Goal: Register for event/course

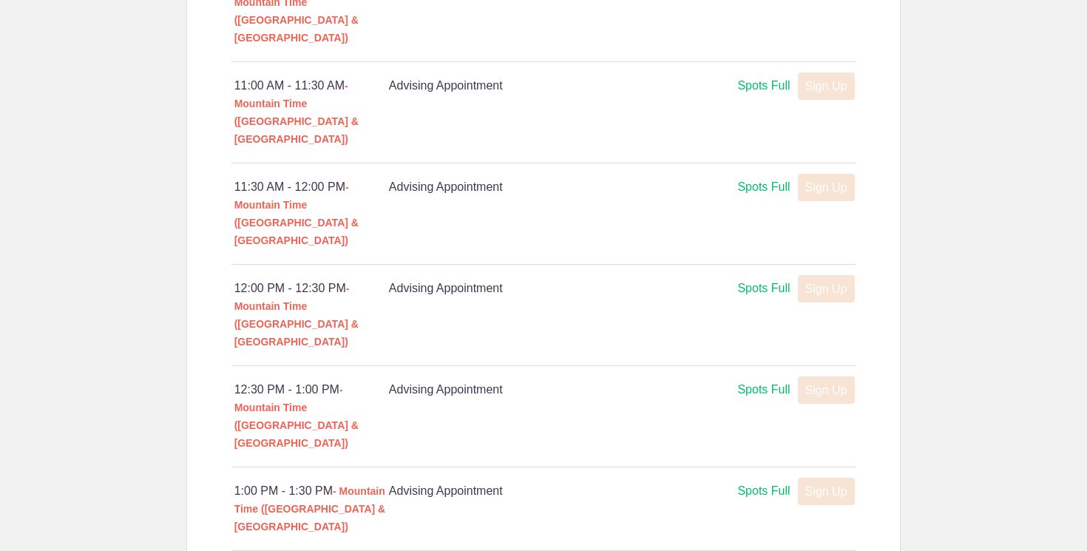
scroll to position [770, 0]
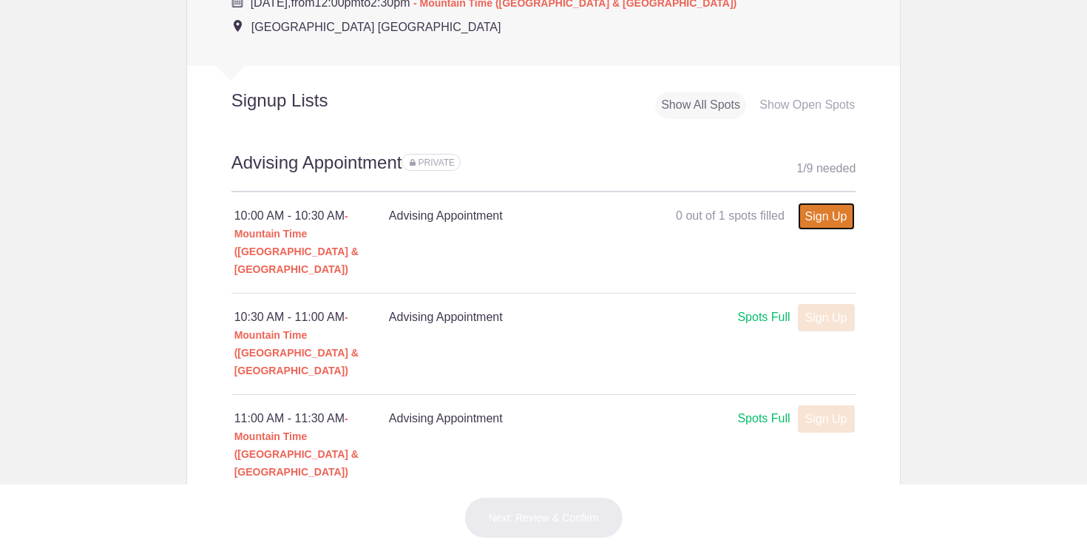
click at [821, 203] on link "Sign Up" at bounding box center [826, 216] width 57 height 27
type input "1"
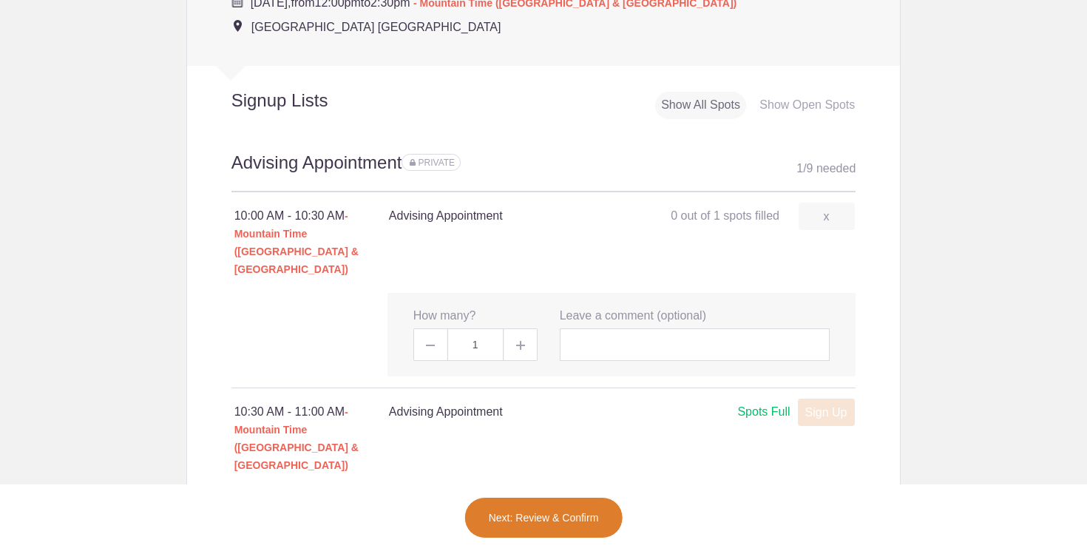
click at [525, 516] on button "Next: Review & Confirm" at bounding box center [543, 517] width 159 height 41
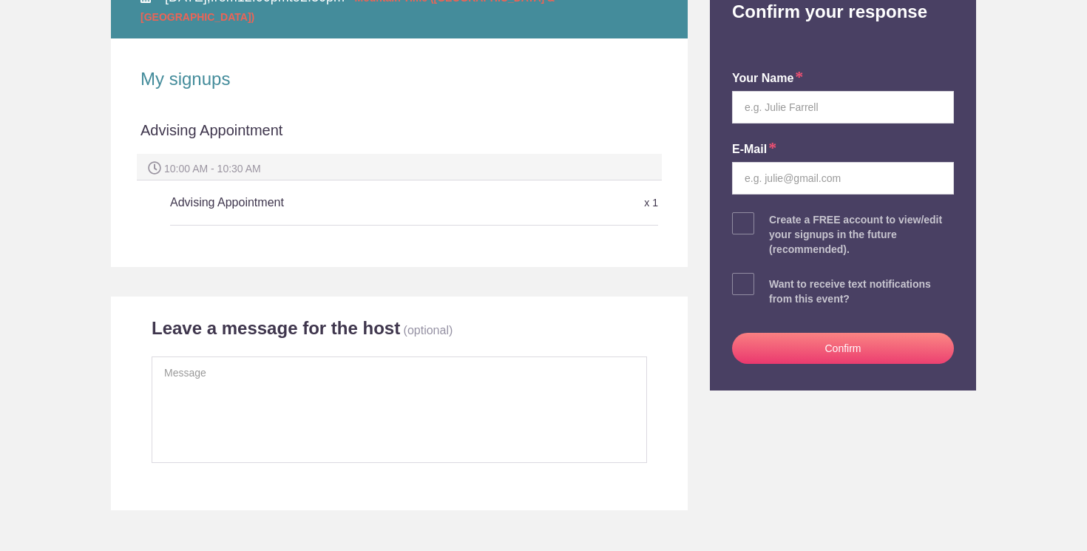
scroll to position [251, 0]
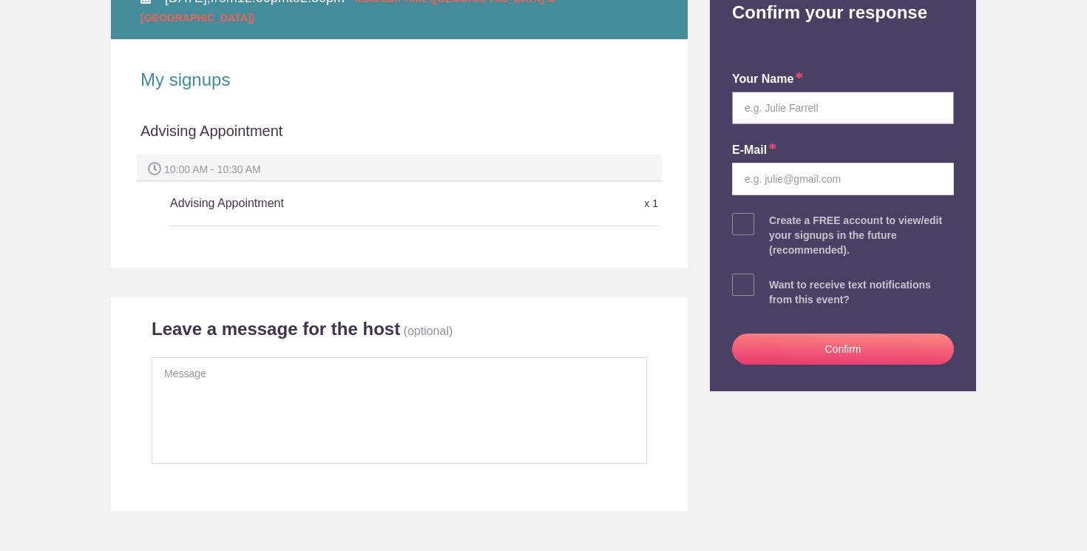
click at [749, 120] on input "text" at bounding box center [843, 108] width 222 height 33
type input "Madison Lofgran"
click at [761, 180] on input "email" at bounding box center [843, 179] width 222 height 33
type input "madisonlofgran@icloud.com"
click at [738, 282] on span at bounding box center [743, 285] width 22 height 22
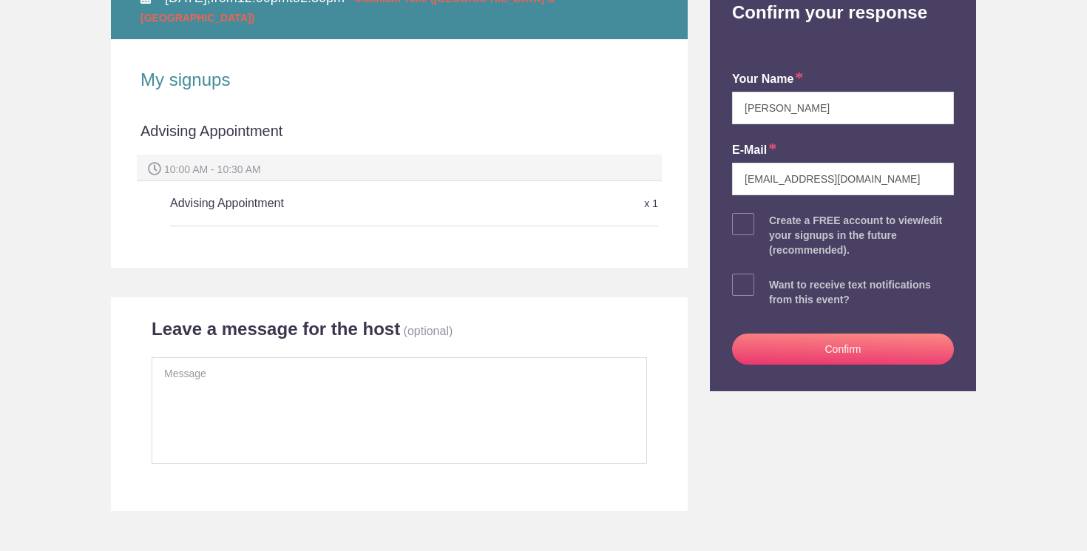
click at [773, 282] on input "checkbox" at bounding box center [884, 282] width 222 height 10
checkbox input "true"
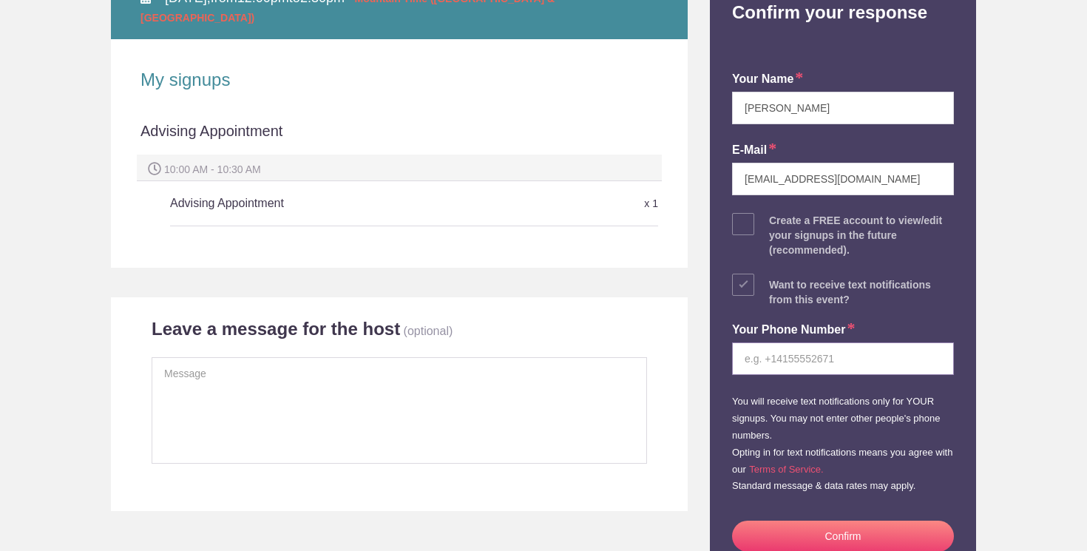
click at [766, 350] on input "tel" at bounding box center [843, 358] width 222 height 33
type input "3859858953"
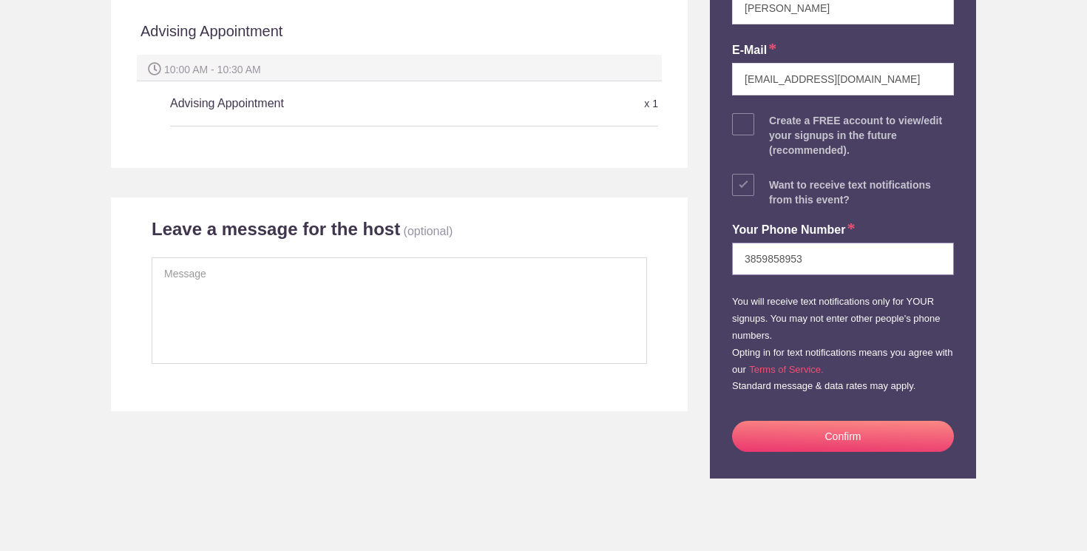
scroll to position [359, 0]
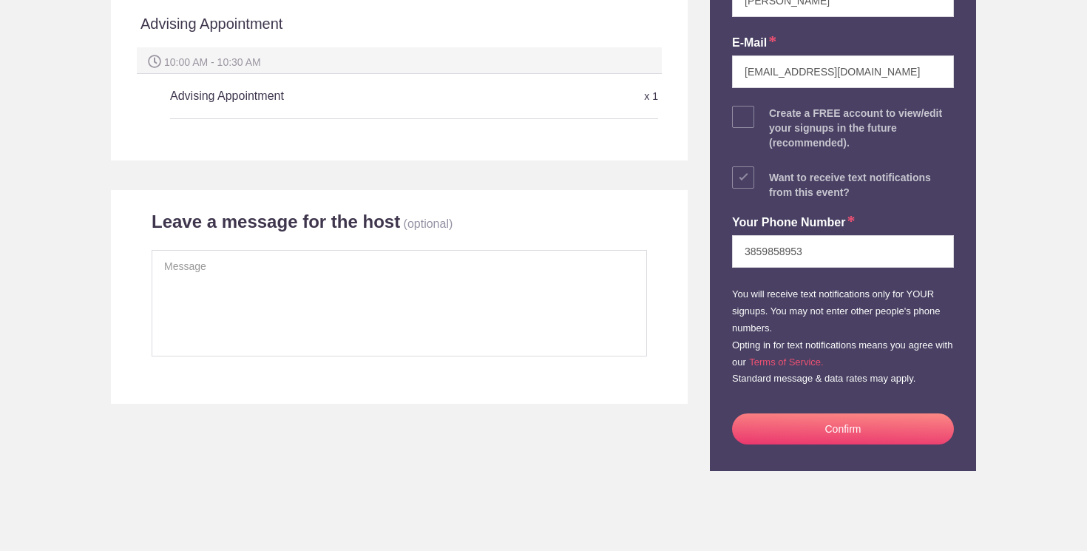
click at [809, 435] on button "Confirm" at bounding box center [843, 428] width 222 height 31
